Goal: Complete application form

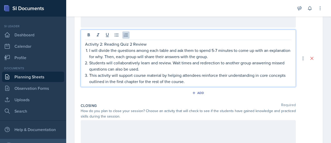
scroll to position [153, 0]
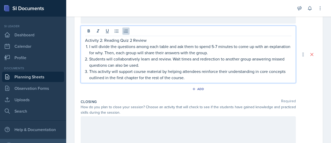
click at [177, 62] on p "Students will collaboratively learn and review. Wait times and redirection to a…" at bounding box center [190, 62] width 202 height 12
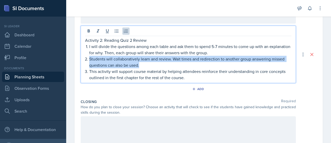
click at [177, 62] on p "Students will collaboratively learn and review. Wait times and redirection to a…" at bounding box center [190, 62] width 202 height 12
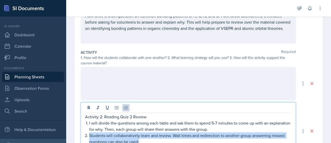
scroll to position [71, 0]
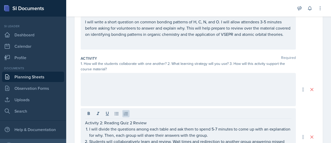
click at [177, 90] on div at bounding box center [188, 89] width 215 height 33
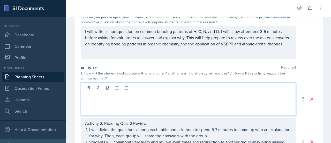
scroll to position [62, 0]
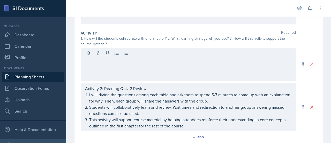
click at [191, 73] on div at bounding box center [188, 64] width 215 height 33
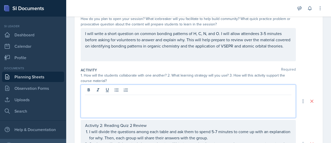
scroll to position [59, 0]
click at [181, 97] on p at bounding box center [188, 99] width 207 height 6
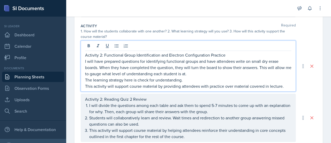
scroll to position [111, 0]
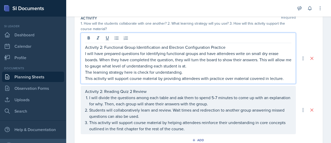
click at [102, 44] on p "Activity 2: Functional Group Identification and Electron Configuration Practice" at bounding box center [188, 47] width 207 height 6
click at [102, 45] on p "Activity 1: Functional Group Identification and Electron Configuration Practice" at bounding box center [188, 47] width 207 height 6
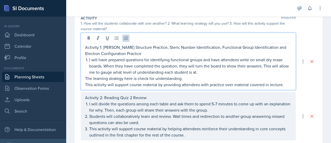
click at [106, 60] on p "I will have prepared questions for identifying functional groups and have atten…" at bounding box center [190, 65] width 202 height 19
click at [168, 50] on p "Activity 1: [PERSON_NAME] Structure Practice, Steric Number Identification, Fun…" at bounding box center [188, 50] width 207 height 12
click at [199, 65] on p "I will have 10-15 prepared questions for identifying functional groups and have…" at bounding box center [190, 65] width 202 height 19
click at [187, 60] on p "I will have 10-15 prepared questions for identifying functional groups and have…" at bounding box center [190, 65] width 202 height 19
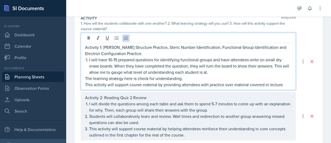
click at [177, 60] on p "I will have 10-15 prepared questions for identifying functional groups and have…" at bounding box center [190, 65] width 202 height 19
drag, startPoint x: 154, startPoint y: 60, endPoint x: 213, endPoint y: 60, distance: 59.0
click at [213, 60] on p "I will have 10-15 prepared questions for identifying functional groups and have…" at bounding box center [190, 65] width 202 height 19
click at [194, 68] on p "I will have 10-15 prepared questions and have attendees write on small dry eras…" at bounding box center [190, 65] width 202 height 19
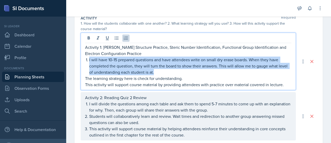
click at [194, 68] on p "I will have 10-15 prepared questions and have attendees write on small dry eras…" at bounding box center [190, 65] width 202 height 19
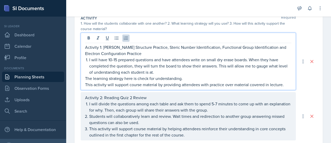
click at [194, 68] on p "I will have 10-15 prepared questions and have attendees write on small dry eras…" at bounding box center [190, 65] width 202 height 19
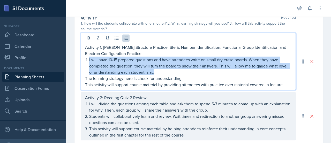
click at [194, 68] on p "I will have 10-15 prepared questions and have attendees write on small dry eras…" at bounding box center [190, 65] width 202 height 19
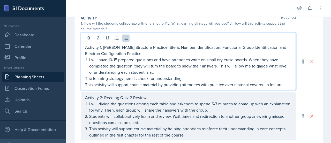
click at [194, 68] on p "I will have 10-15 prepared questions and have attendees write on small dry eras…" at bounding box center [190, 65] width 202 height 19
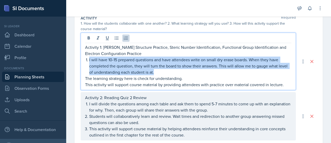
click at [194, 68] on p "I will have 10-15 prepared questions and have attendees write on small dry eras…" at bounding box center [190, 65] width 202 height 19
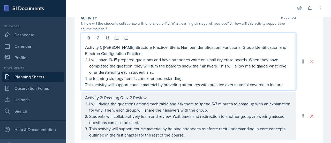
click at [182, 75] on p "The learning strategy here is check for understanding." at bounding box center [188, 78] width 207 height 6
click at [182, 71] on p "I will have 10-15 prepared questions and have attendees write on small dry eras…" at bounding box center [190, 65] width 202 height 19
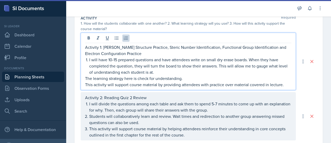
click at [182, 71] on p "I will have 10-15 prepared questions and have attendees write on small dry eras…" at bounding box center [190, 65] width 202 height 19
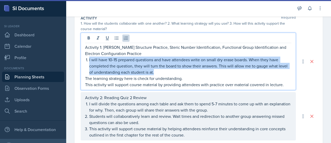
click at [182, 71] on p "I will have 10-15 prepared questions and have attendees write on small dry eras…" at bounding box center [190, 65] width 202 height 19
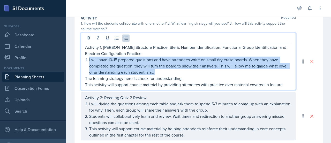
click at [182, 71] on p "I will have 10-15 prepared questions and have attendees write on small dry eras…" at bounding box center [190, 65] width 202 height 19
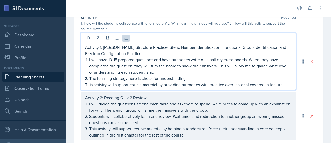
click at [190, 78] on p "The learning strategy here is check for understanding." at bounding box center [190, 78] width 202 height 6
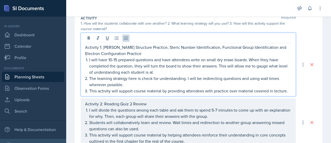
click at [173, 85] on p "The learning strategy here is check for understanding. I will be redirecting qu…" at bounding box center [190, 81] width 202 height 12
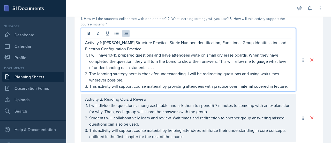
scroll to position [118, 0]
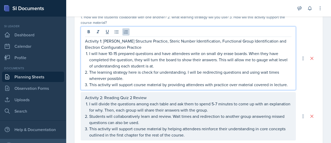
click at [197, 82] on p "This activity will support course material by providing attendees with practice…" at bounding box center [190, 84] width 202 height 6
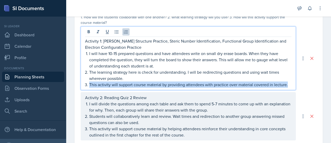
click at [197, 82] on p "This activity will support course material by providing attendees with practice…" at bounding box center [190, 84] width 202 height 6
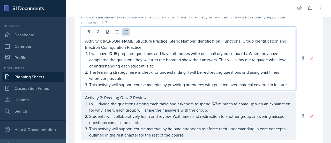
click at [204, 66] on p "I will have 10-15 prepared questions and have attendees write on small dry eras…" at bounding box center [190, 59] width 202 height 19
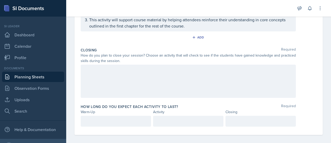
click at [197, 76] on div at bounding box center [188, 80] width 215 height 33
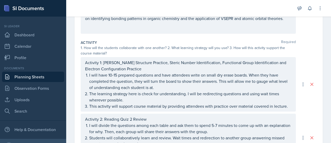
scroll to position [221, 0]
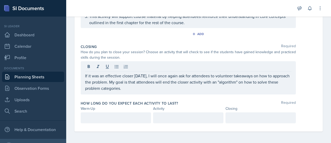
click at [282, 122] on div "How long do you expect each activity to last? Required Warm-Up Activity Closing" at bounding box center [199, 112] width 236 height 29
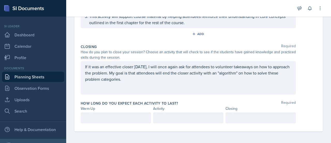
click at [280, 120] on div at bounding box center [261, 117] width 70 height 11
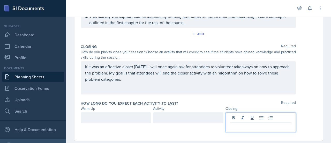
scroll to position [229, 0]
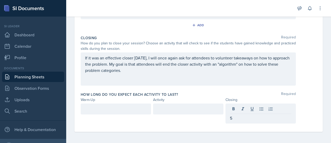
click at [201, 103] on div at bounding box center [188, 108] width 70 height 11
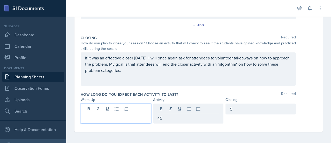
click at [123, 111] on div at bounding box center [116, 113] width 70 height 20
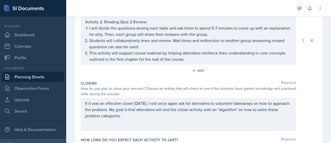
scroll to position [208, 0]
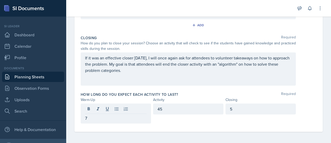
click at [174, 114] on div "45" at bounding box center [188, 113] width 70 height 20
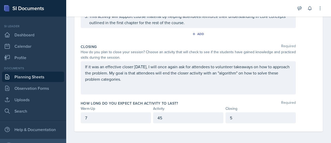
click at [174, 113] on div "45" at bounding box center [188, 117] width 70 height 11
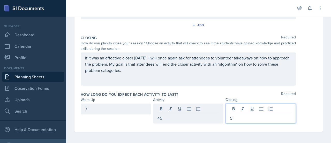
click at [236, 107] on div "5" at bounding box center [261, 113] width 70 height 20
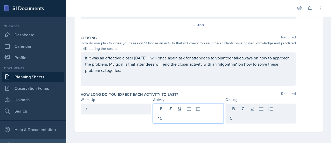
click at [178, 109] on div "45" at bounding box center [188, 113] width 70 height 20
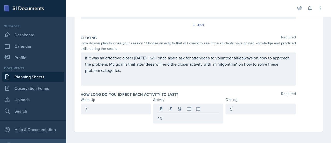
click at [234, 87] on div "Closing Required How do you plan to close your session? Choose an activity that…" at bounding box center [199, 61] width 236 height 56
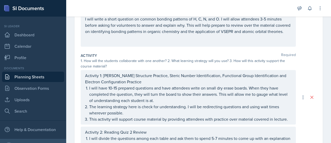
scroll to position [0, 0]
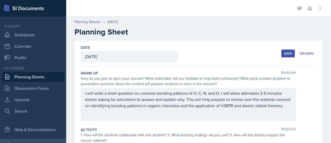
click at [284, 58] on div "Save Discard" at bounding box center [299, 53] width 35 height 12
click at [284, 55] on button "Save" at bounding box center [288, 53] width 13 height 8
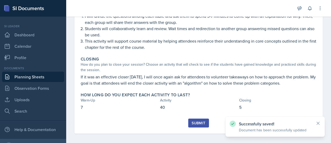
scroll to position [166, 0]
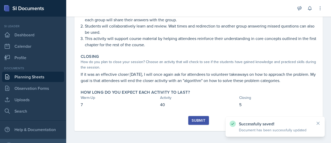
click at [201, 116] on button "Submit" at bounding box center [198, 120] width 20 height 9
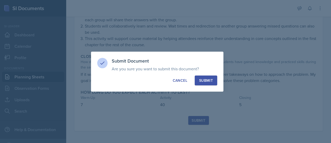
click at [214, 78] on button "Submit" at bounding box center [206, 80] width 23 height 10
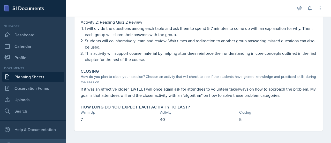
scroll to position [0, 0]
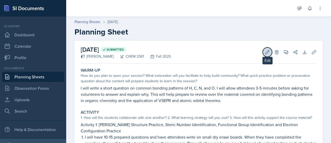
click at [265, 54] on icon at bounding box center [267, 51] width 5 height 5
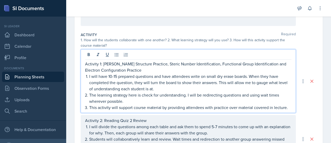
scroll to position [104, 0]
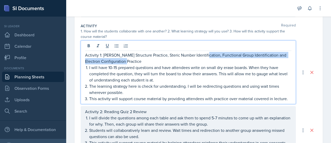
drag, startPoint x: 200, startPoint y: 53, endPoint x: 208, endPoint y: 59, distance: 10.1
click at [208, 59] on p "Activity 1: [PERSON_NAME] Structure Practice, Steric Number Identification, Fun…" at bounding box center [188, 58] width 207 height 12
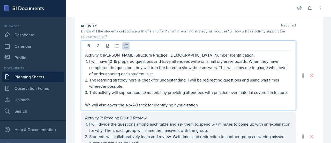
click at [208, 59] on p "I will have 10-15 prepared questions and have attendees write on small dry eras…" at bounding box center [190, 67] width 202 height 19
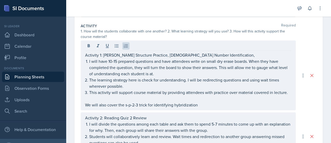
click at [208, 50] on div at bounding box center [188, 46] width 207 height 9
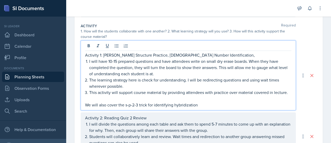
click at [208, 52] on p "Activity 1: [PERSON_NAME] Structure Practice, [DEMOGRAPHIC_DATA] Number Identif…" at bounding box center [188, 55] width 207 height 6
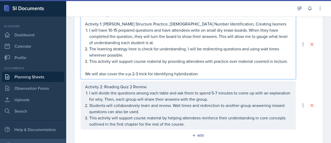
scroll to position [0, 0]
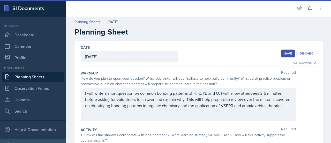
click at [284, 55] on div "Save" at bounding box center [288, 53] width 8 height 4
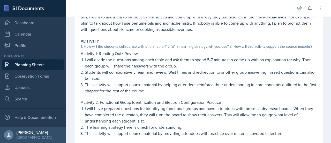
scroll to position [149, 0]
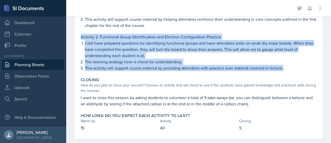
drag, startPoint x: 82, startPoint y: 35, endPoint x: 288, endPoint y: 66, distance: 208.5
click at [288, 66] on div "Activity 2: Functional Group Identification and Electron Configuration Practice…" at bounding box center [199, 52] width 236 height 37
copy div "Activity 2: Functional Group Identification and Electron Configuration Practice…"
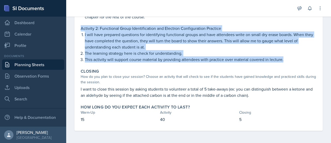
click at [222, 41] on p "I will have prepared questions for identifying functional groups and have atten…" at bounding box center [201, 40] width 232 height 19
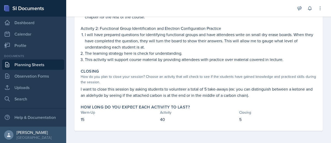
scroll to position [0, 0]
